Goal: Task Accomplishment & Management: Manage account settings

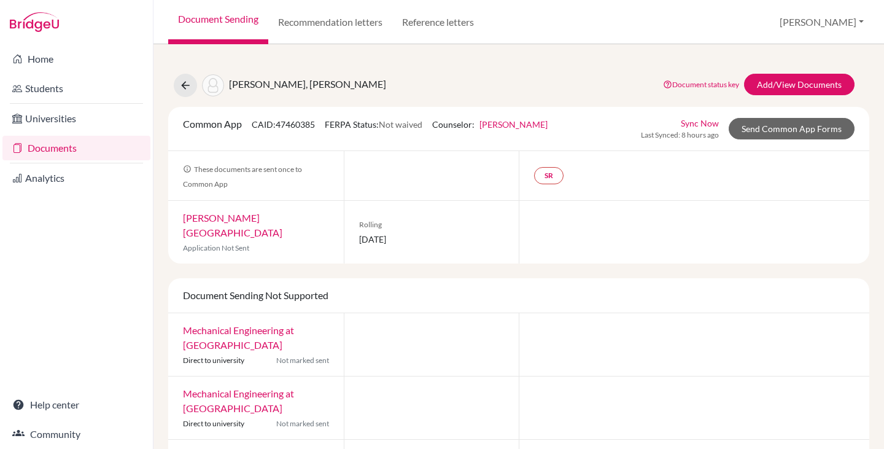
scroll to position [7, 0]
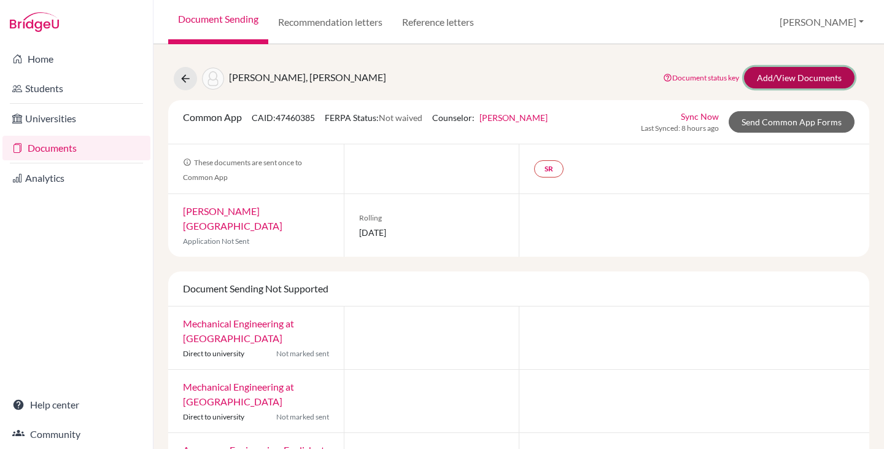
click at [773, 80] on link "Add/View Documents" at bounding box center [799, 77] width 111 height 21
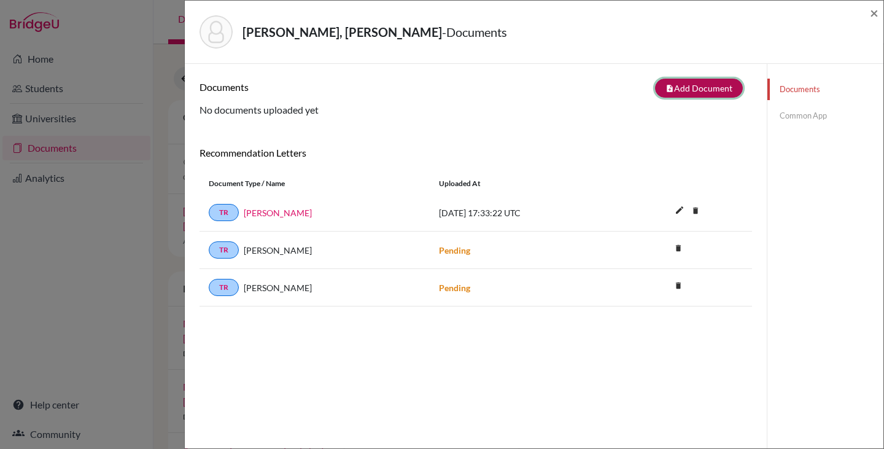
click at [693, 85] on button "note_add Add Document" at bounding box center [699, 88] width 88 height 19
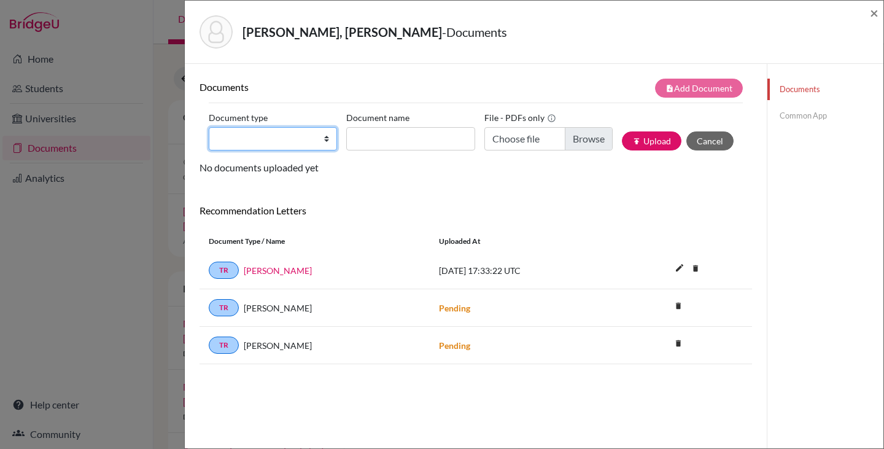
click at [324, 140] on select "Change explanation for Common App reports Counselor recommendation Internationa…" at bounding box center [273, 138] width 128 height 23
select select "2"
click at [209, 127] on select "Change explanation for Common App reports Counselor recommendation Internationa…" at bounding box center [273, 138] width 128 height 23
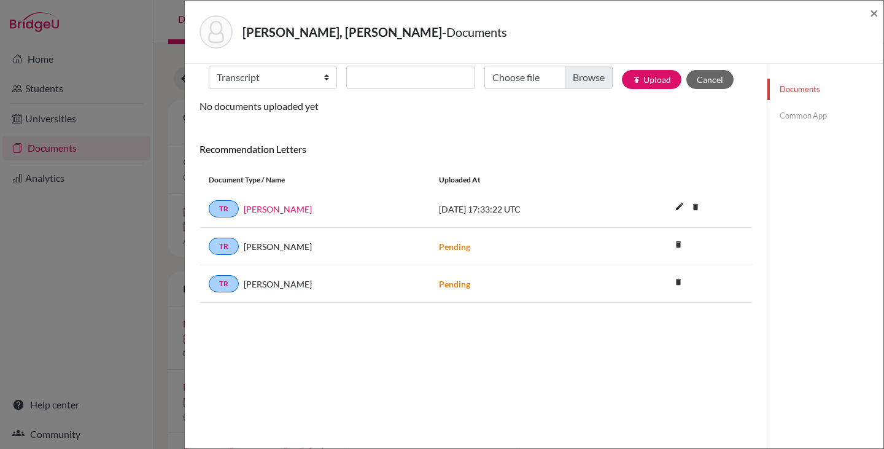
click at [370, 138] on div "Documents note_add Add Document Document type Change explanation for Common App…" at bounding box center [476, 160] width 553 height 286
click at [384, 76] on input "Document name" at bounding box center [410, 77] width 128 height 23
click at [580, 78] on input "Choose file" at bounding box center [549, 77] width 128 height 23
click at [427, 75] on input "Gr 9-11 Transcript" at bounding box center [410, 77] width 128 height 23
click at [369, 78] on input "Gr 9-11 Transcript" at bounding box center [410, 77] width 128 height 23
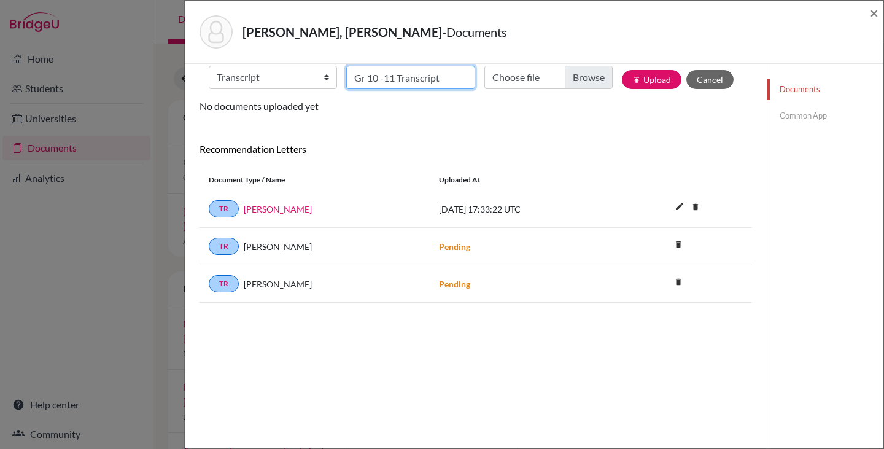
type input "Gr 10 -11 Transcript"
click at [581, 78] on input "Choose file" at bounding box center [549, 77] width 128 height 23
type input "C:\fakepath\[PERSON_NAME].pdf"
click at [647, 84] on button "publish Upload" at bounding box center [652, 79] width 60 height 19
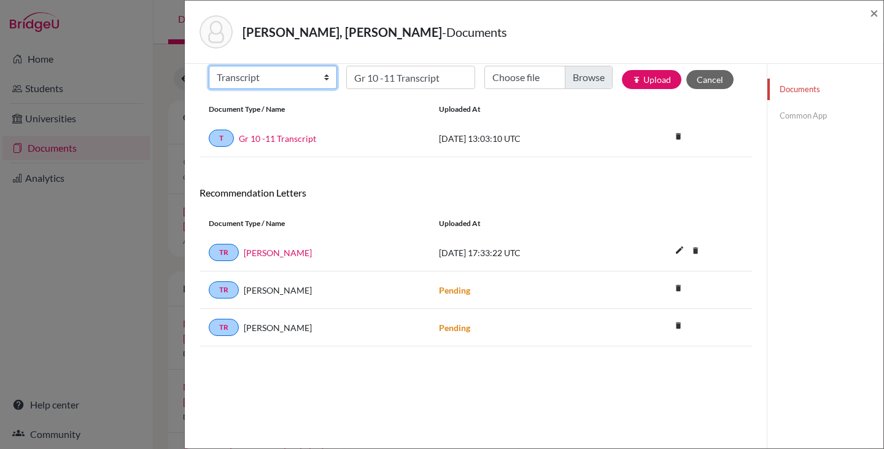
click at [322, 78] on select "Change explanation for Common App reports Counselor recommendation Internationa…" at bounding box center [273, 77] width 128 height 23
select select "2"
click at [209, 66] on select "Change explanation for Common App reports Counselor recommendation Internationa…" at bounding box center [273, 77] width 128 height 23
click at [388, 77] on input "Gr 10 -11 Transcript" at bounding box center [410, 77] width 128 height 23
type input "Grade 9 Transcript"
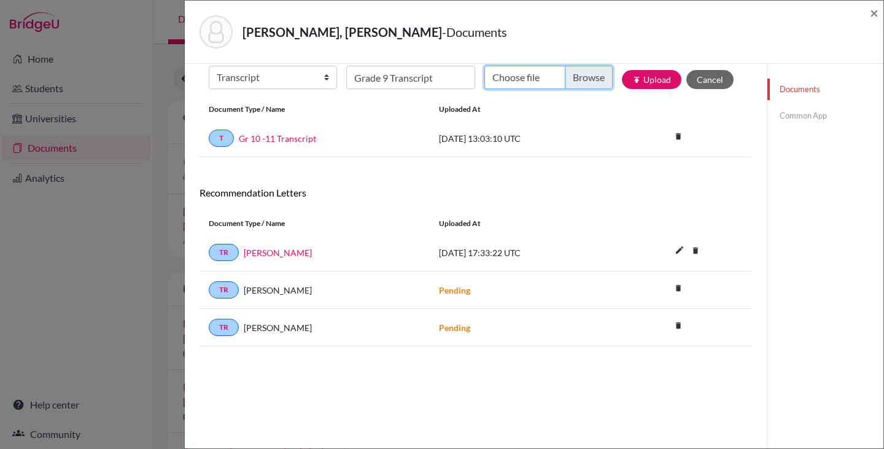
click at [572, 84] on input "Choose file" at bounding box center [549, 77] width 128 height 23
type input "C:\fakepath\Official Transcript 22-23 (9th)_Christian [PERSON_NAME] [PERSON_NAM…"
click at [698, 79] on button "Cancel" at bounding box center [710, 79] width 47 height 19
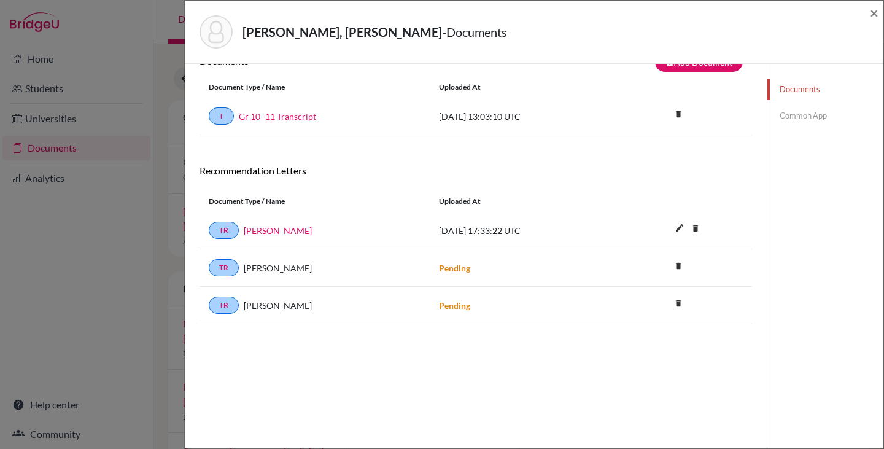
scroll to position [0, 0]
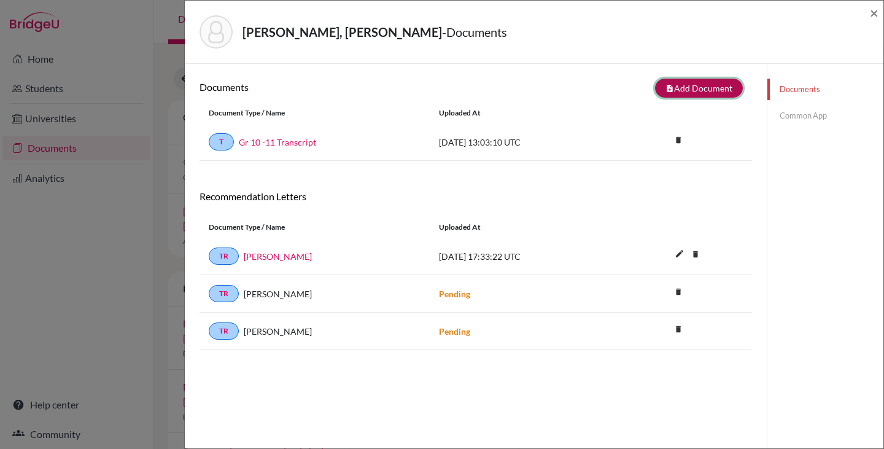
click at [702, 84] on button "note_add Add Document" at bounding box center [699, 88] width 88 height 19
select select "2"
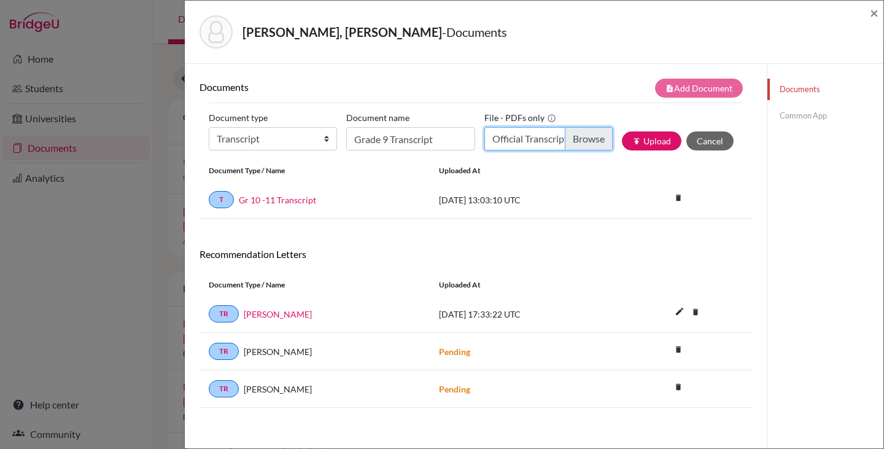
click at [581, 137] on input "Official Transcript 22-23 (9th)_Christian [PERSON_NAME] [PERSON_NAME].pdf" at bounding box center [549, 138] width 128 height 23
type input "C:\fakepath\Official Transcript 22-23 (9th)_Christian [PERSON_NAME] [PERSON_NAM…"
click at [638, 141] on button "publish Upload" at bounding box center [652, 140] width 60 height 19
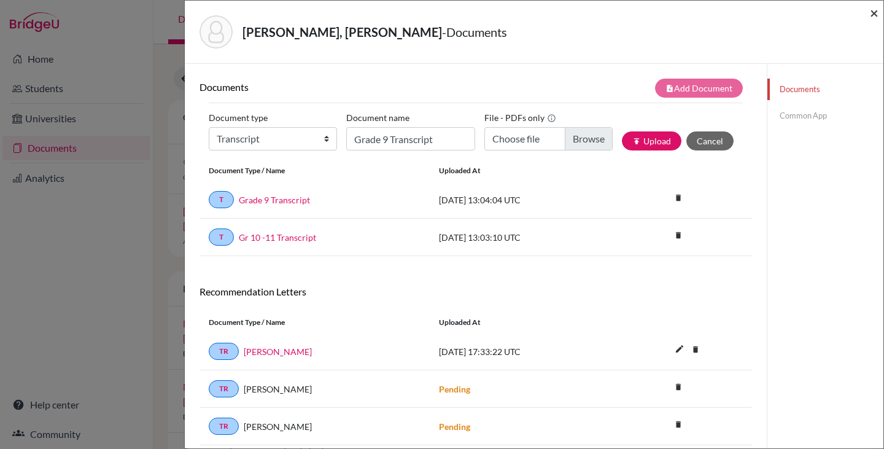
click at [873, 12] on span "×" at bounding box center [874, 13] width 9 height 18
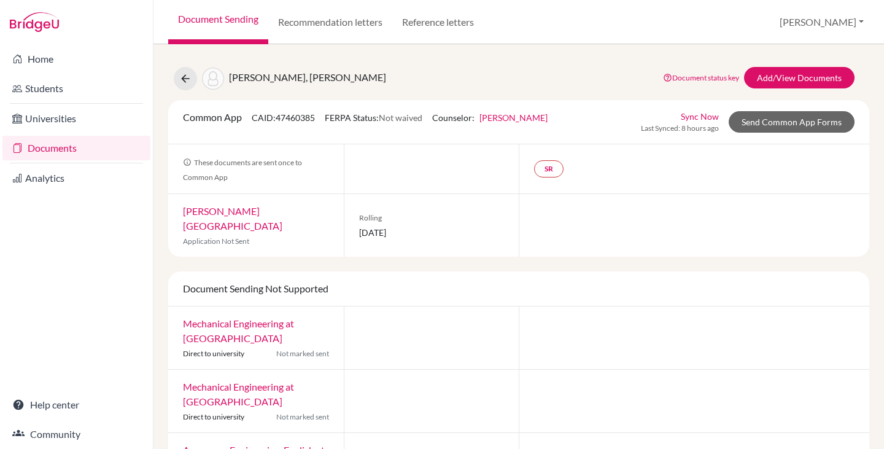
click at [69, 146] on link "Documents" at bounding box center [76, 148] width 148 height 25
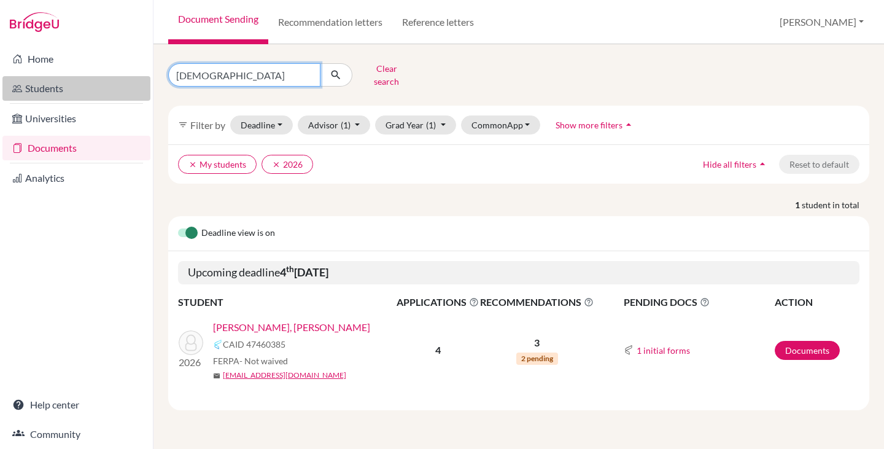
drag, startPoint x: 236, startPoint y: 76, endPoint x: 137, endPoint y: 80, distance: 99.6
click at [137, 80] on div "Home Students Universities Documents Analytics Help center Community Document S…" at bounding box center [442, 224] width 884 height 449
